Goal: Obtain resource: Obtain resource

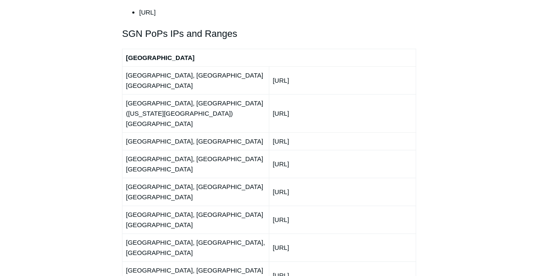
scroll to position [1028, 0]
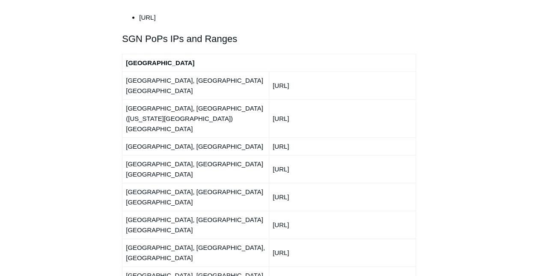
drag, startPoint x: 320, startPoint y: 59, endPoint x: 268, endPoint y: 57, distance: 52.3
click at [268, 72] on tr "[GEOGRAPHIC_DATA], [GEOGRAPHIC_DATA] [GEOGRAPHIC_DATA] [URL]" at bounding box center [269, 86] width 294 height 28
copy tr "[URL]"
drag, startPoint x: 317, startPoint y: 74, endPoint x: 274, endPoint y: 76, distance: 42.8
click at [274, 99] on td "[URL]" at bounding box center [342, 118] width 147 height 38
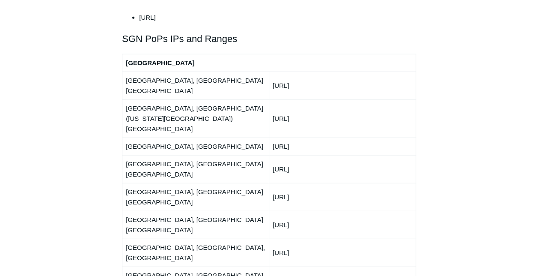
copy td "[URL]"
drag, startPoint x: 322, startPoint y: 95, endPoint x: 272, endPoint y: 98, distance: 50.2
click at [272, 137] on td "[URL]" at bounding box center [342, 146] width 147 height 18
copy td "[URL]"
drag, startPoint x: 337, startPoint y: 113, endPoint x: 273, endPoint y: 114, distance: 63.8
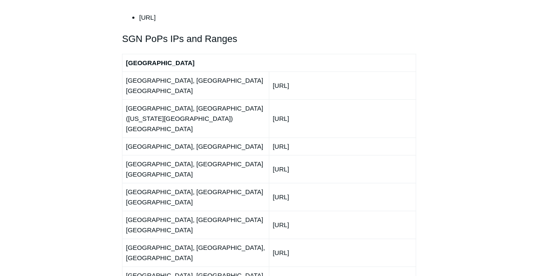
click at [273, 155] on td "[URL]" at bounding box center [342, 169] width 147 height 28
copy td "[URL]"
drag, startPoint x: 332, startPoint y: 129, endPoint x: 273, endPoint y: 129, distance: 59.1
click at [273, 183] on td "[URL]" at bounding box center [342, 197] width 147 height 28
copy td "[URL]"
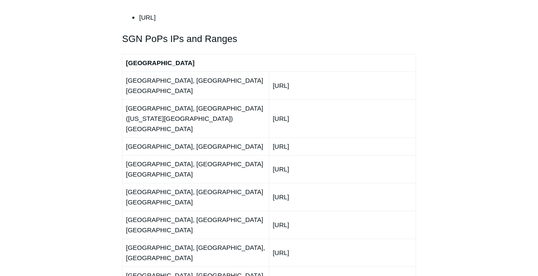
drag, startPoint x: 322, startPoint y: 149, endPoint x: 272, endPoint y: 148, distance: 50.1
click at [272, 211] on td "[URL]" at bounding box center [342, 225] width 147 height 28
copy td "[URL]"
drag, startPoint x: 327, startPoint y: 164, endPoint x: 268, endPoint y: 165, distance: 58.7
click at [268, 238] on tr "[GEOGRAPHIC_DATA], [GEOGRAPHIC_DATA], [GEOGRAPHIC_DATA] [URL]" at bounding box center [269, 252] width 294 height 28
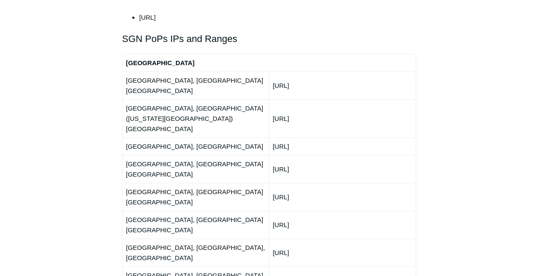
copy tr "[URL]"
drag, startPoint x: 324, startPoint y: 182, endPoint x: 273, endPoint y: 184, distance: 50.6
click at [273, 266] on td "[URL]" at bounding box center [342, 280] width 147 height 28
copy td "[URL]"
drag, startPoint x: 327, startPoint y: 199, endPoint x: 272, endPoint y: 199, distance: 54.4
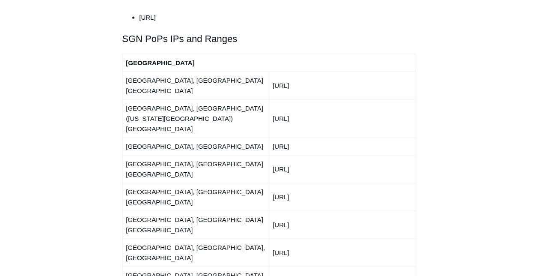
copy td "[URL]"
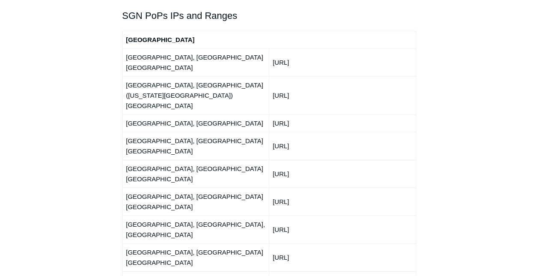
scroll to position [1070, 0]
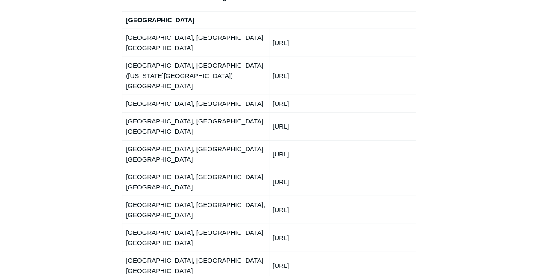
drag, startPoint x: 326, startPoint y: 174, endPoint x: 272, endPoint y: 174, distance: 53.9
copy td "[URL]"
drag, startPoint x: 320, startPoint y: 191, endPoint x: 273, endPoint y: 193, distance: 47.6
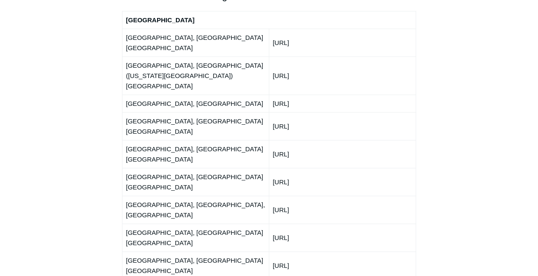
drag, startPoint x: 328, startPoint y: 206, endPoint x: 274, endPoint y: 207, distance: 54.0
drag, startPoint x: 324, startPoint y: 227, endPoint x: 271, endPoint y: 225, distance: 53.1
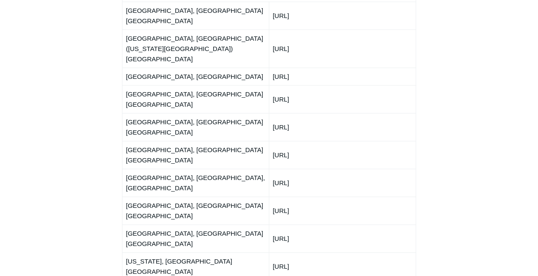
scroll to position [1156, 0]
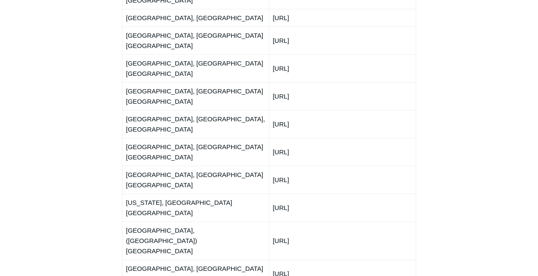
drag, startPoint x: 325, startPoint y: 158, endPoint x: 271, endPoint y: 155, distance: 54.0
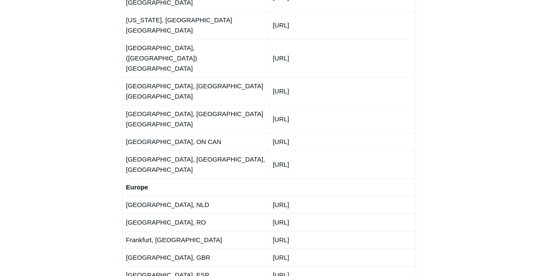
scroll to position [1327, 0]
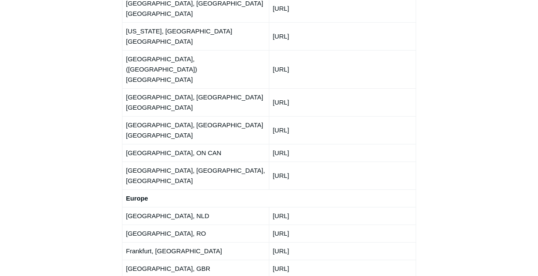
drag, startPoint x: 311, startPoint y: 107, endPoint x: 271, endPoint y: 109, distance: 39.9
